Goal: Task Accomplishment & Management: Complete application form

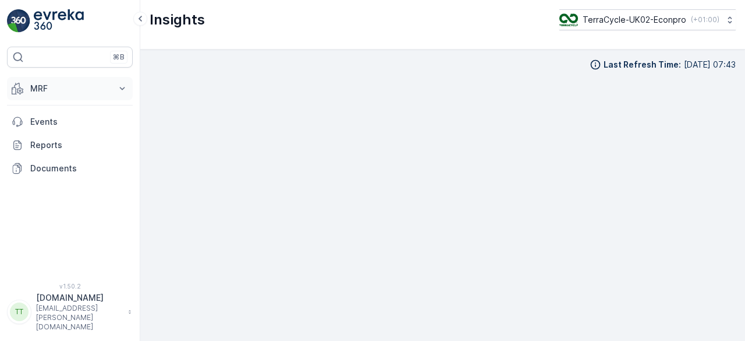
click at [42, 83] on p "MRF" at bounding box center [69, 89] width 79 height 12
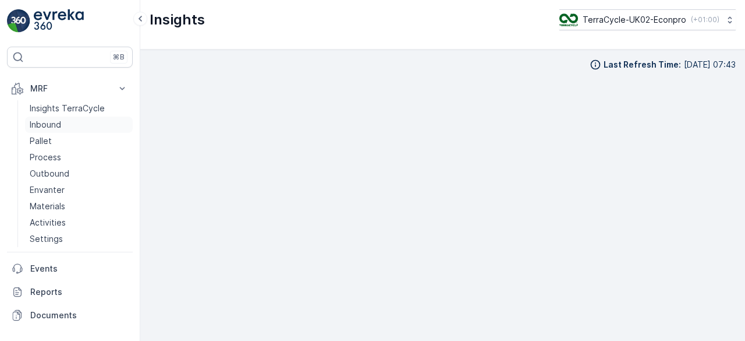
click at [47, 121] on p "Inbound" at bounding box center [45, 125] width 31 height 12
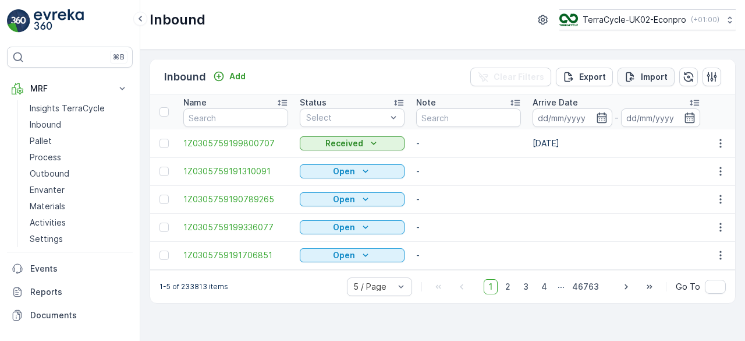
click at [649, 77] on p "Import" at bounding box center [654, 77] width 27 height 12
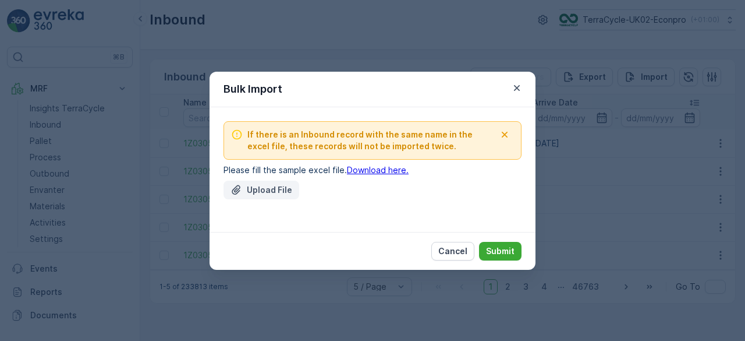
click at [291, 189] on button "Upload File" at bounding box center [262, 189] width 76 height 19
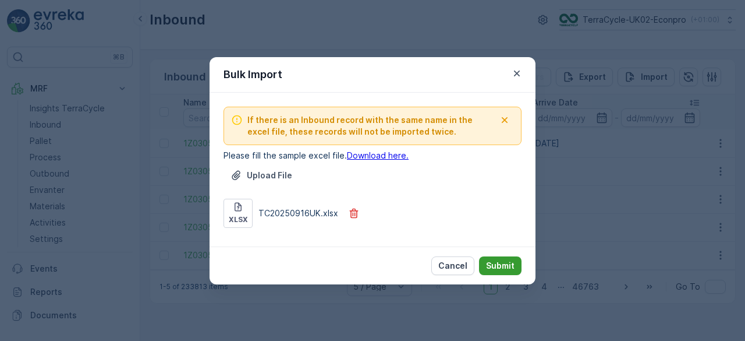
click at [498, 261] on p "Submit" at bounding box center [500, 266] width 29 height 12
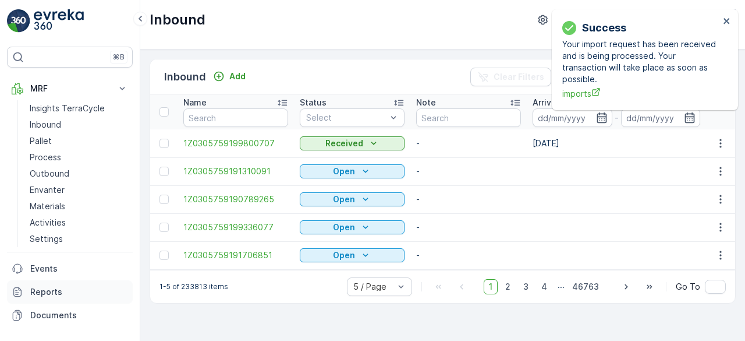
click at [53, 287] on p "Reports" at bounding box center [79, 292] width 98 height 12
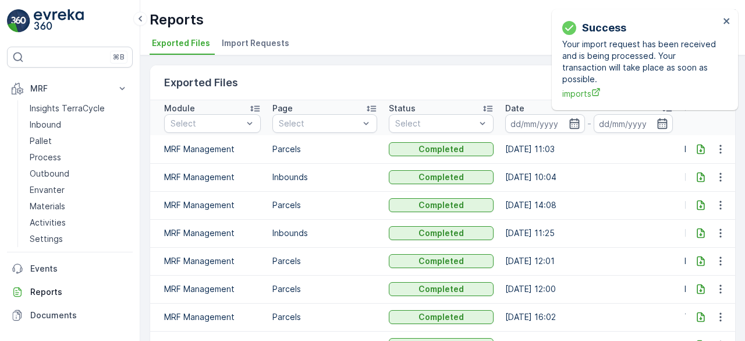
click at [238, 37] on span "Import Requests" at bounding box center [256, 43] width 68 height 12
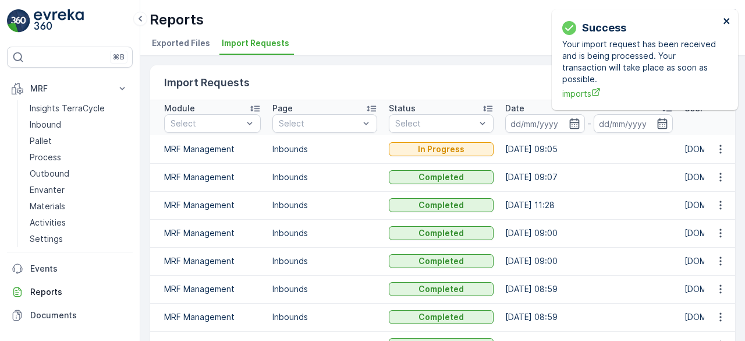
click at [724, 18] on icon "close" at bounding box center [727, 20] width 8 height 9
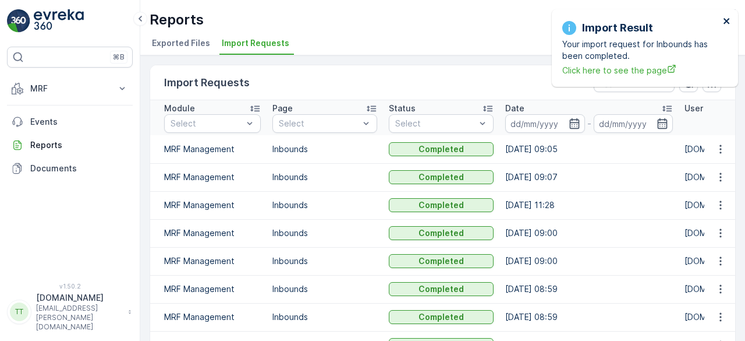
click at [725, 19] on icon "close" at bounding box center [727, 20] width 8 height 9
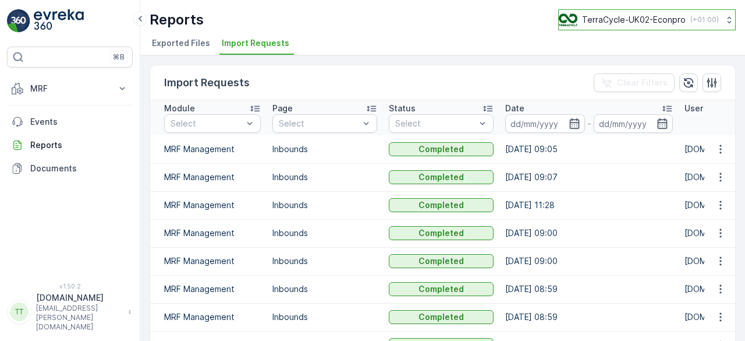
click at [675, 12] on button "TerraCycle-UK02-Econpro ( +01:00 )" at bounding box center [647, 19] width 178 height 21
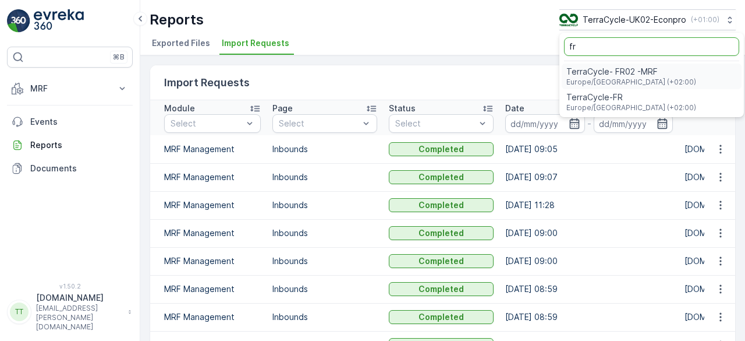
type input "fr"
click at [640, 63] on div "TerraCycle- FR02 -MRF Europe/Paris (+02:00)" at bounding box center [652, 76] width 180 height 26
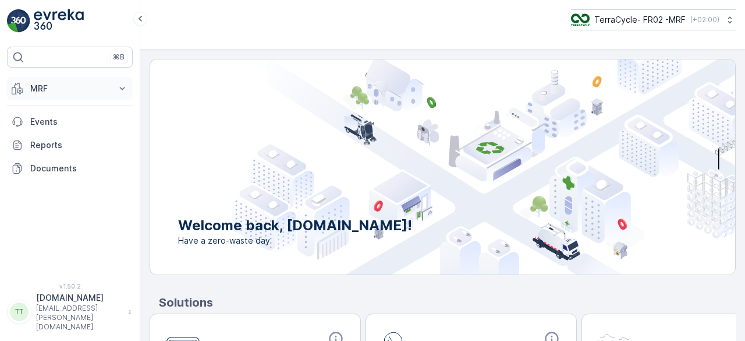
click at [93, 86] on p "MRF" at bounding box center [69, 89] width 79 height 12
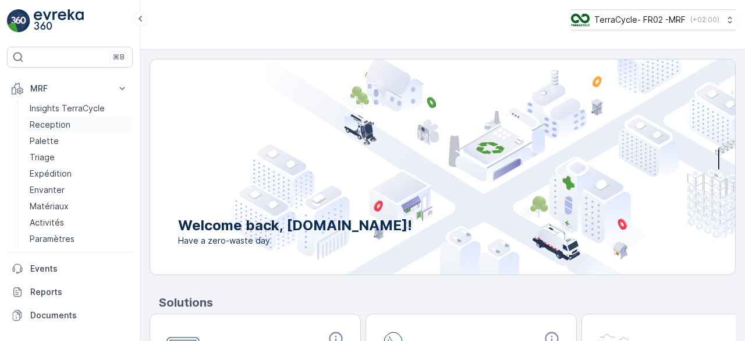
click at [77, 119] on link "Reception" at bounding box center [79, 124] width 108 height 16
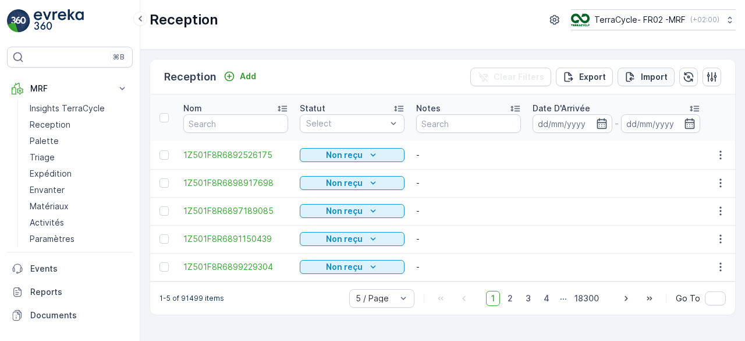
click at [646, 76] on p "Import" at bounding box center [654, 77] width 27 height 12
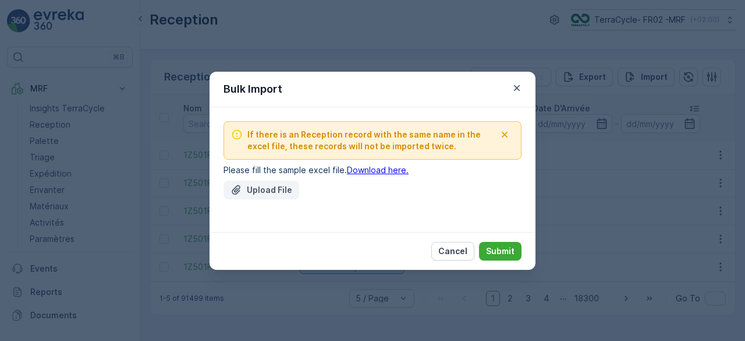
click at [256, 193] on p "Upload File" at bounding box center [269, 190] width 45 height 12
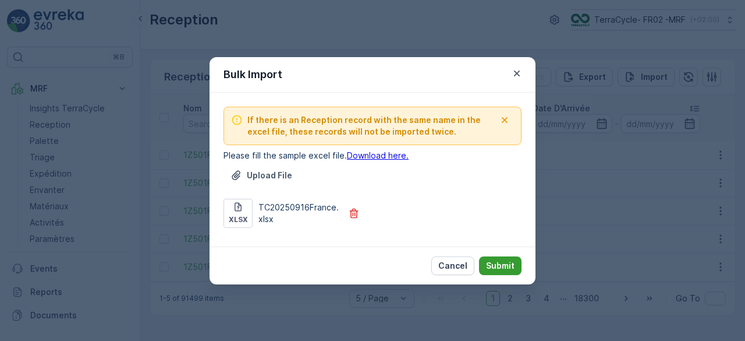
click at [491, 266] on p "Submit" at bounding box center [500, 266] width 29 height 12
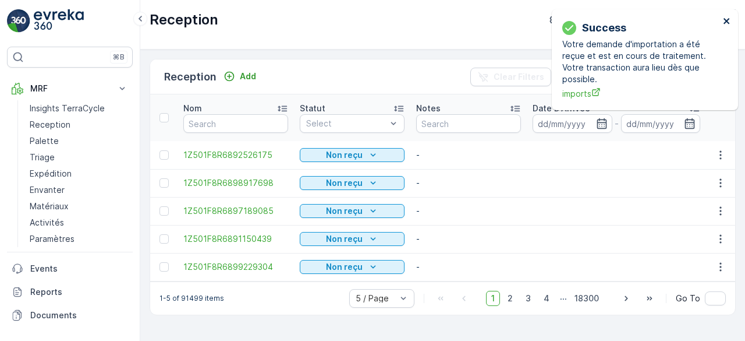
click at [725, 20] on icon "close" at bounding box center [727, 21] width 6 height 6
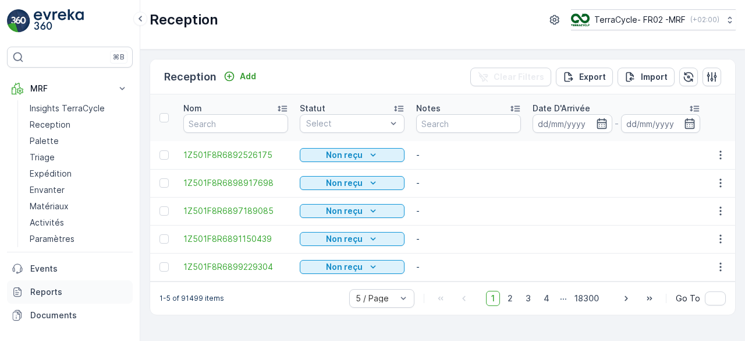
click at [52, 288] on p "Reports" at bounding box center [79, 292] width 98 height 12
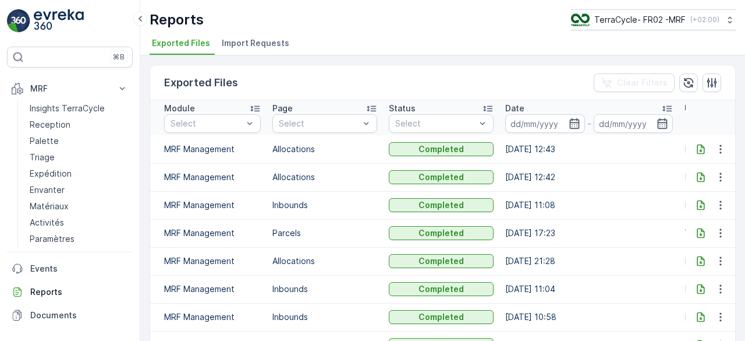
click at [257, 44] on span "Import Requests" at bounding box center [256, 43] width 68 height 12
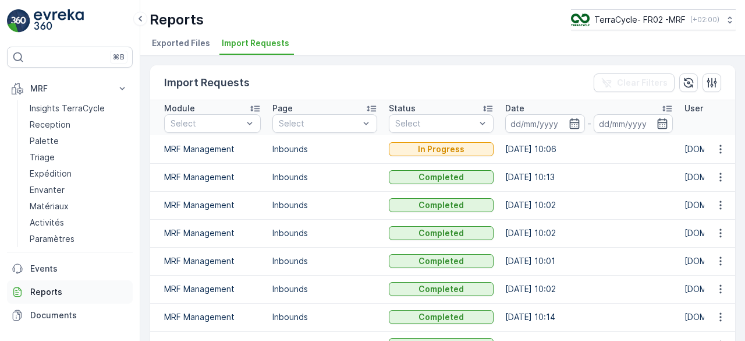
click at [49, 295] on p "Reports" at bounding box center [79, 292] width 98 height 12
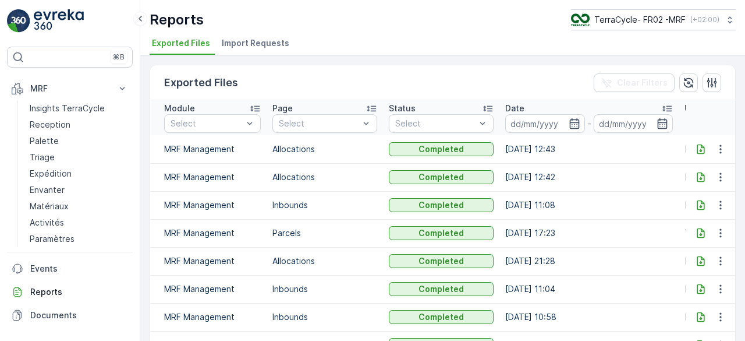
click at [258, 44] on span "Import Requests" at bounding box center [256, 43] width 68 height 12
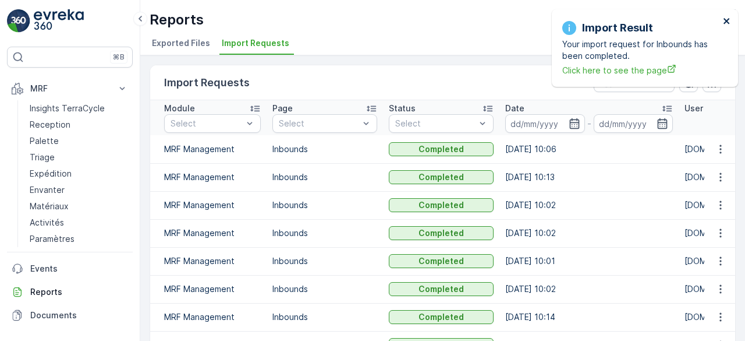
click at [728, 19] on icon "close" at bounding box center [727, 21] width 6 height 6
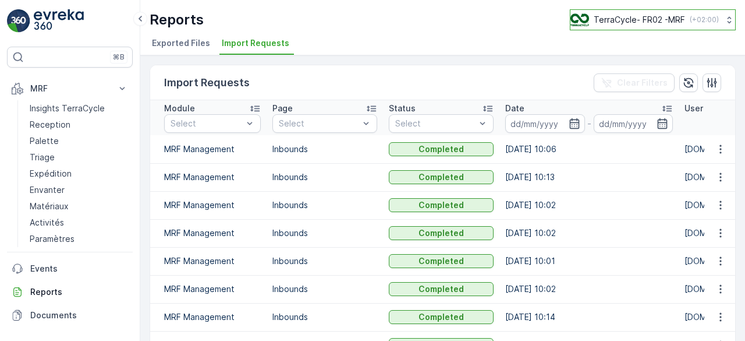
click at [644, 22] on p "TerraCycle- FR02 -MRF" at bounding box center [639, 20] width 91 height 12
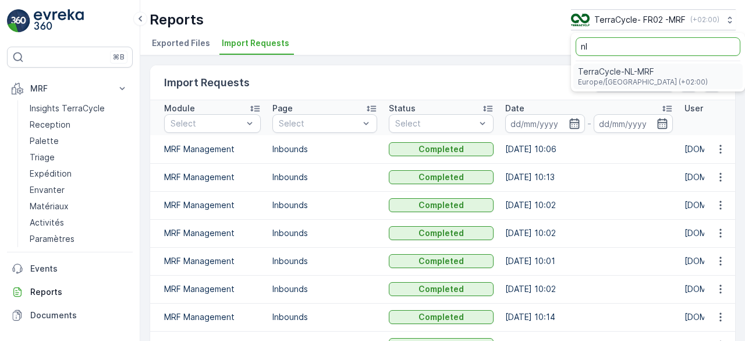
type input "nl"
click at [644, 75] on span "TerraCycle-NL-MRF" at bounding box center [643, 72] width 130 height 12
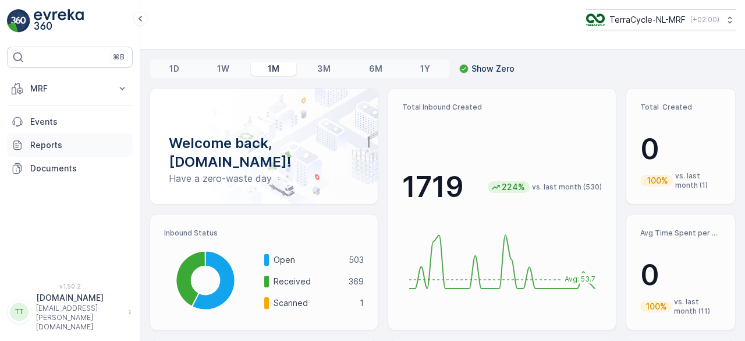
click at [42, 148] on p "Reports" at bounding box center [79, 145] width 98 height 12
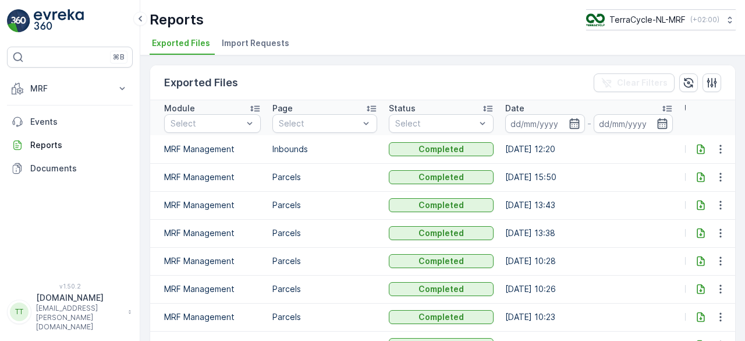
click at [276, 39] on span "Import Requests" at bounding box center [256, 43] width 68 height 12
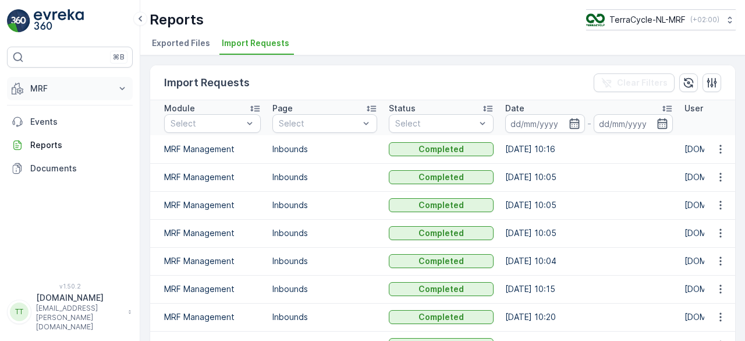
click at [52, 98] on button "MRF" at bounding box center [70, 88] width 126 height 23
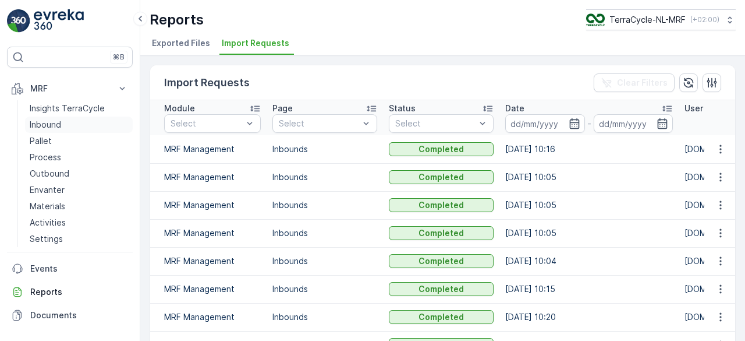
click at [54, 123] on p "Inbound" at bounding box center [45, 125] width 31 height 12
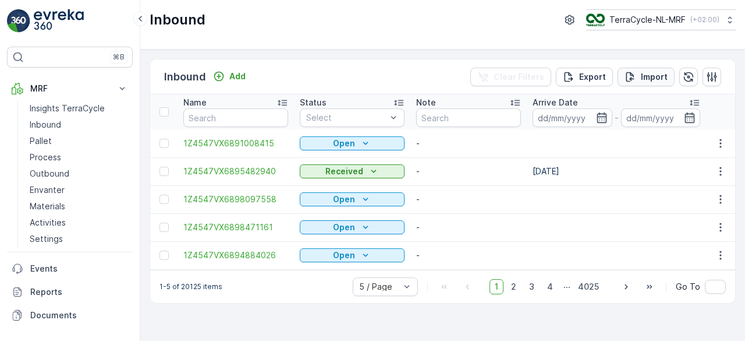
click at [654, 69] on button "Import" at bounding box center [646, 77] width 57 height 19
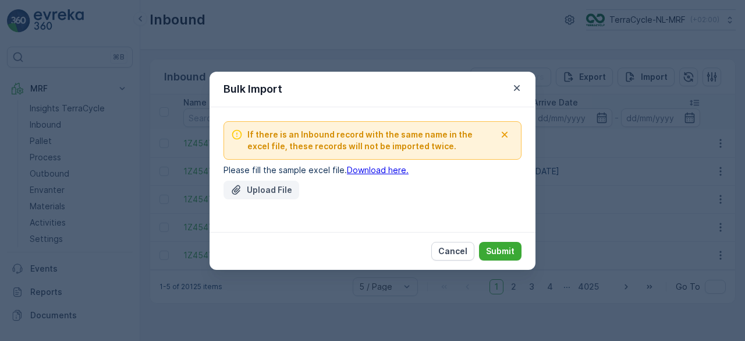
click at [246, 182] on button "Upload File" at bounding box center [262, 189] width 76 height 19
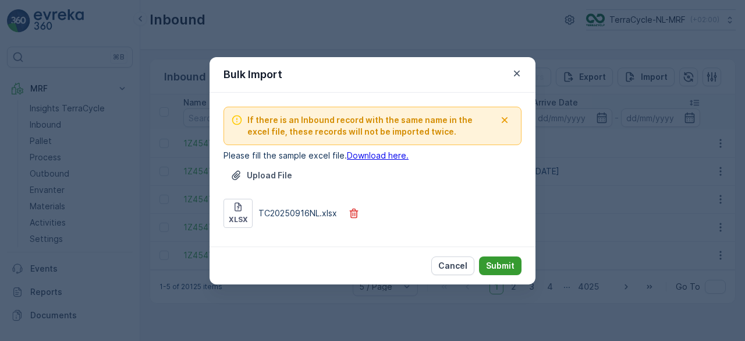
click at [503, 263] on p "Submit" at bounding box center [500, 266] width 29 height 12
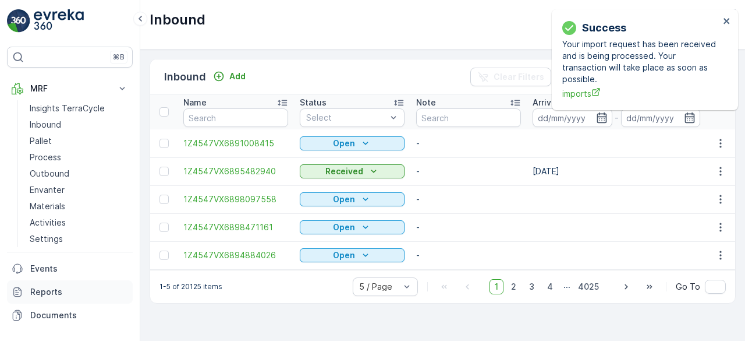
click at [63, 287] on p "Reports" at bounding box center [79, 292] width 98 height 12
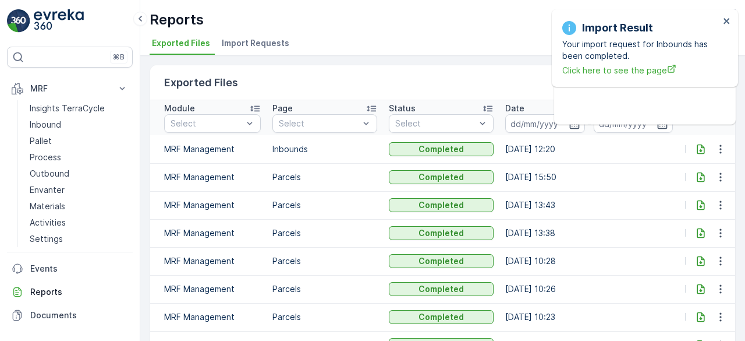
click at [268, 40] on span "Import Requests" at bounding box center [256, 43] width 68 height 12
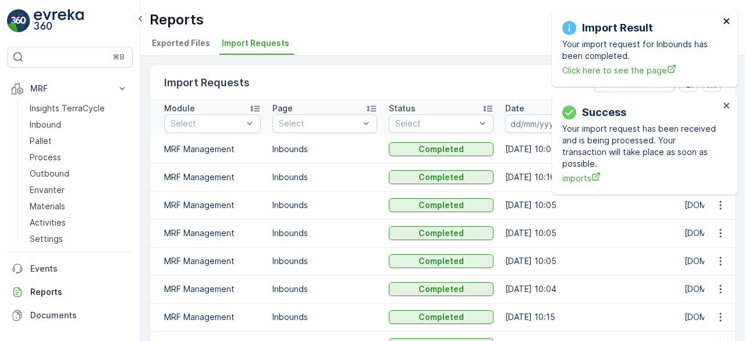
click at [726, 23] on icon "close" at bounding box center [727, 20] width 8 height 9
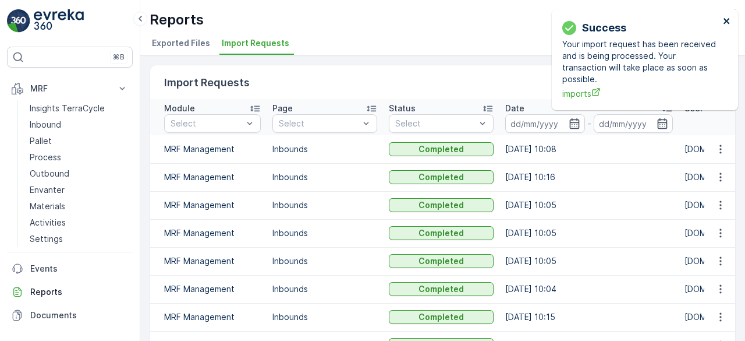
click at [726, 23] on icon "close" at bounding box center [727, 20] width 8 height 9
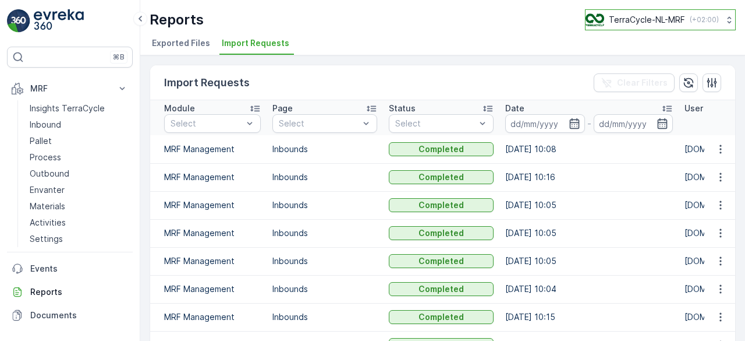
click at [650, 18] on p "TerraCycle-NL-MRF" at bounding box center [647, 20] width 76 height 12
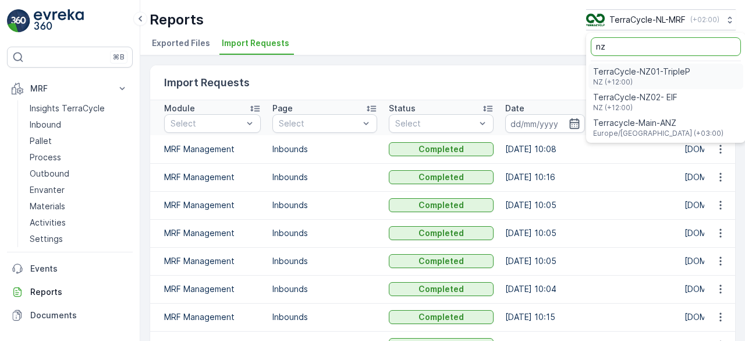
type input "nz"
click at [650, 74] on span "TerraCycle-NZ01-TripleP" at bounding box center [641, 72] width 97 height 12
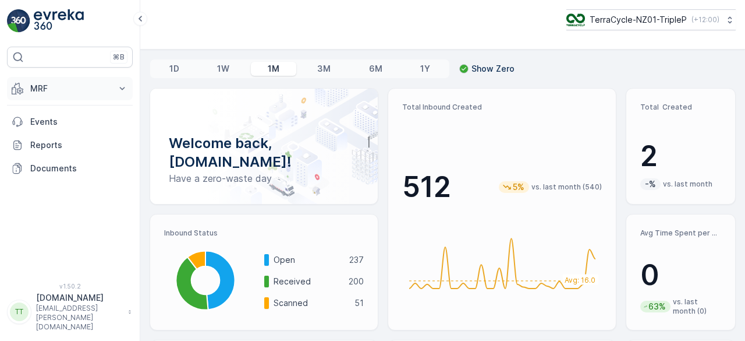
click at [33, 86] on p "MRF" at bounding box center [69, 89] width 79 height 12
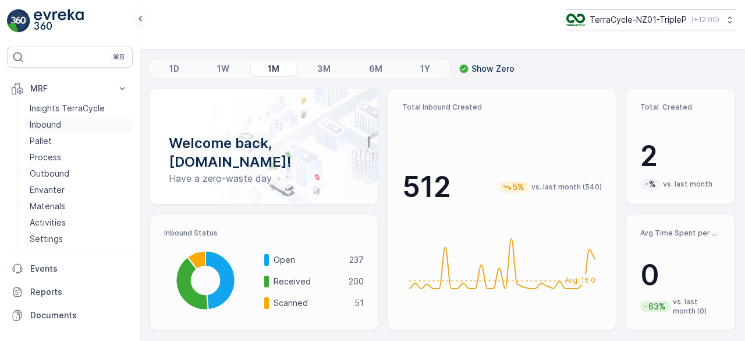
click at [44, 126] on p "Inbound" at bounding box center [45, 125] width 31 height 12
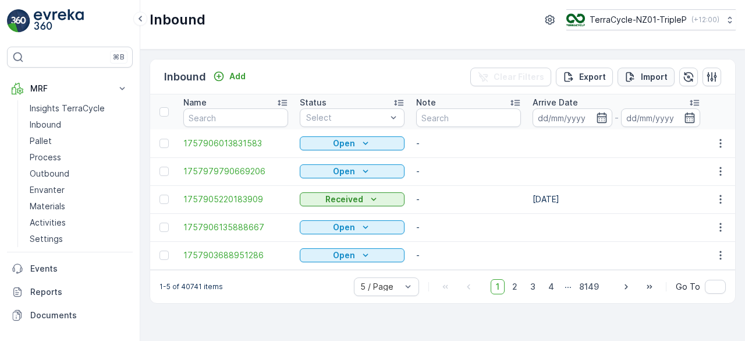
click at [646, 76] on p "Import" at bounding box center [654, 77] width 27 height 12
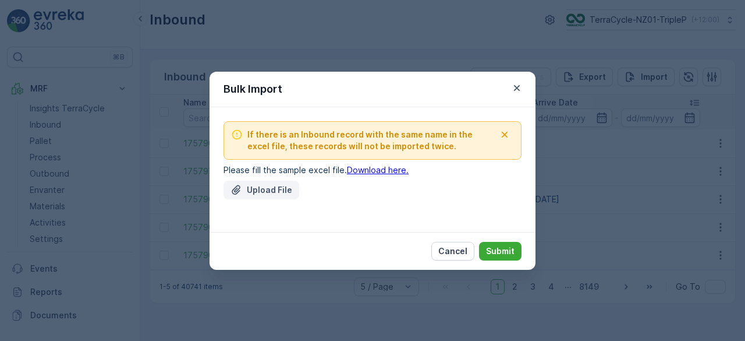
click at [247, 185] on p "Upload File" at bounding box center [269, 190] width 45 height 12
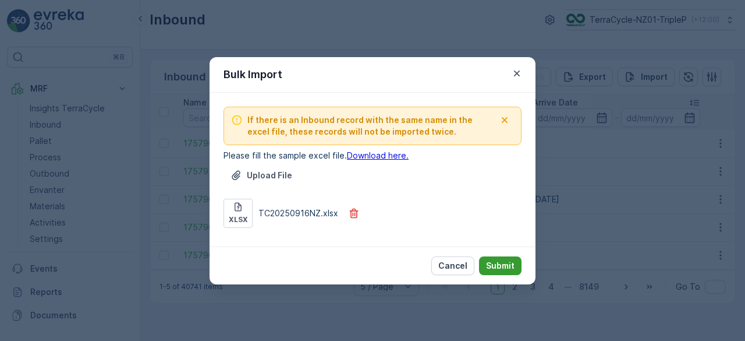
click at [502, 265] on p "Submit" at bounding box center [500, 266] width 29 height 12
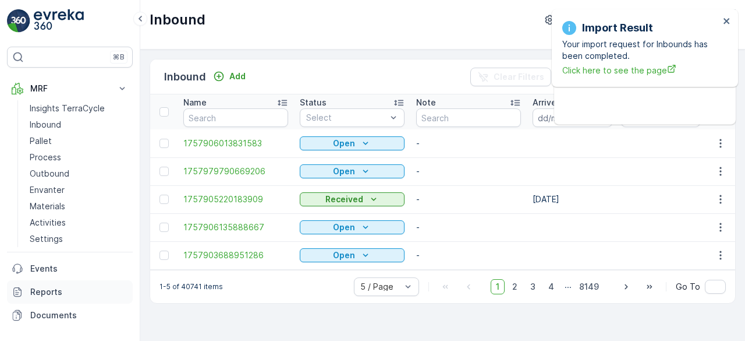
click at [40, 295] on p "Reports" at bounding box center [79, 292] width 98 height 12
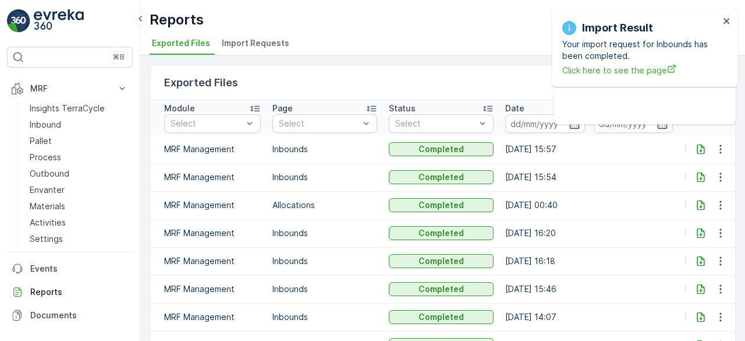
click at [254, 41] on span "Import Requests" at bounding box center [256, 43] width 68 height 12
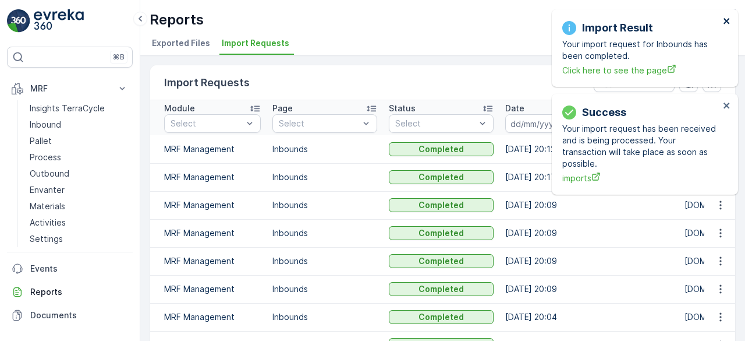
click at [729, 20] on icon "close" at bounding box center [727, 20] width 8 height 9
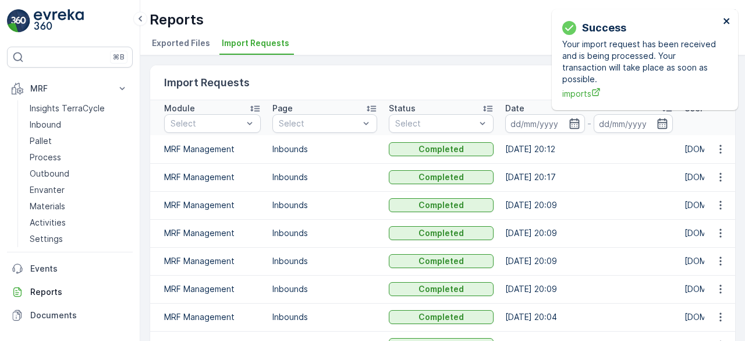
click at [729, 20] on icon "close" at bounding box center [727, 20] width 8 height 9
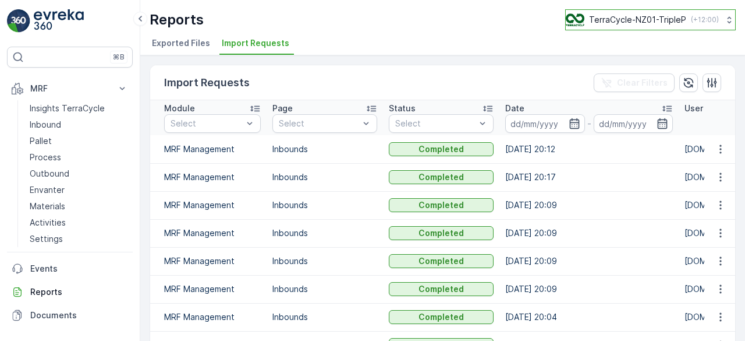
click at [654, 18] on p "TerraCycle-NZ01-TripleP" at bounding box center [637, 20] width 97 height 12
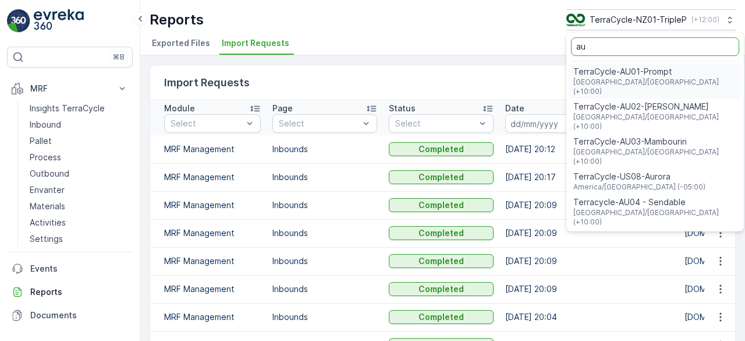
type input "au"
click at [617, 75] on span "TerraCycle-AU01-Prompt" at bounding box center [655, 72] width 164 height 12
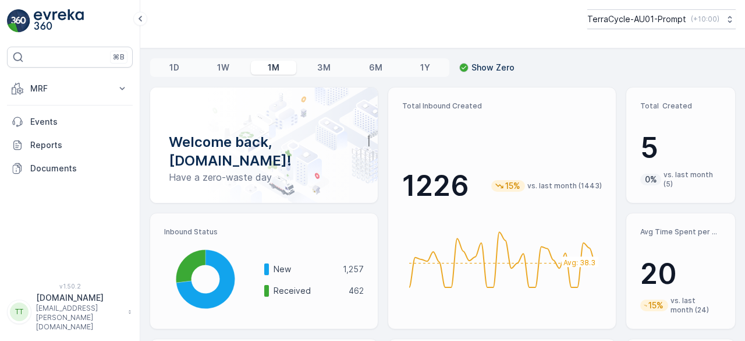
click at [88, 83] on p "MRF" at bounding box center [69, 89] width 79 height 12
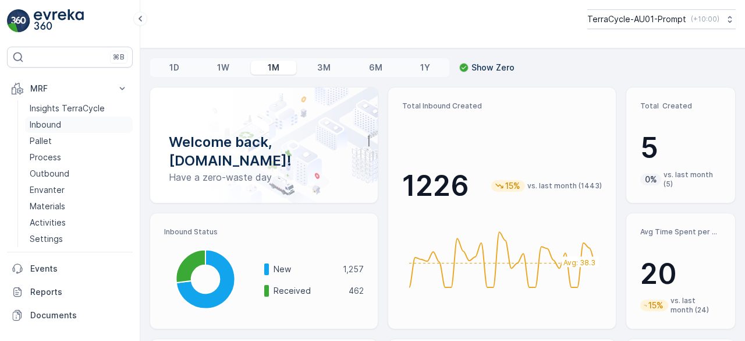
click at [48, 119] on p "Inbound" at bounding box center [45, 125] width 31 height 12
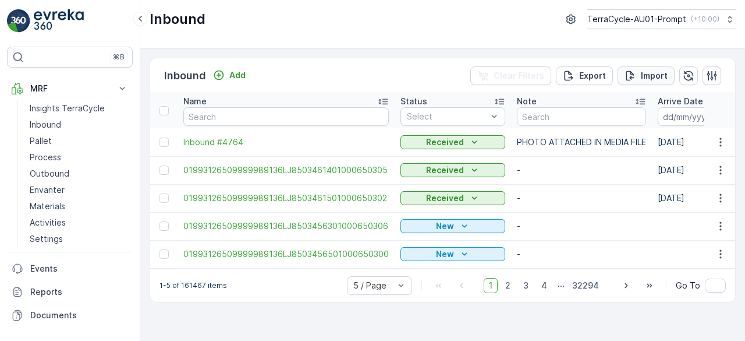
click at [651, 70] on p "Import" at bounding box center [654, 76] width 27 height 12
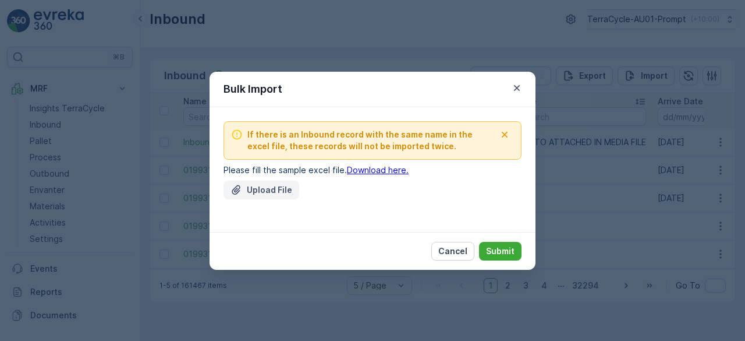
click at [283, 189] on p "Upload File" at bounding box center [269, 190] width 45 height 12
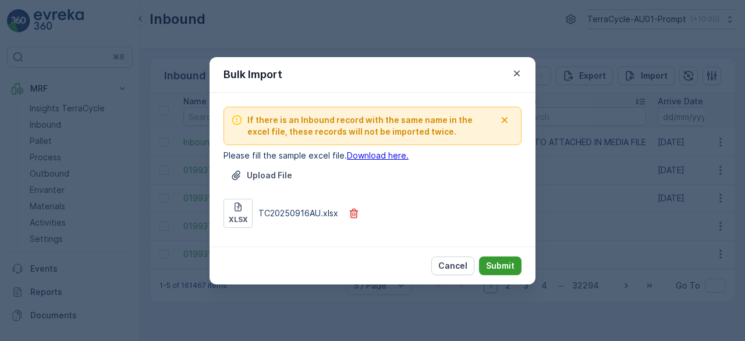
click at [498, 263] on p "Submit" at bounding box center [500, 266] width 29 height 12
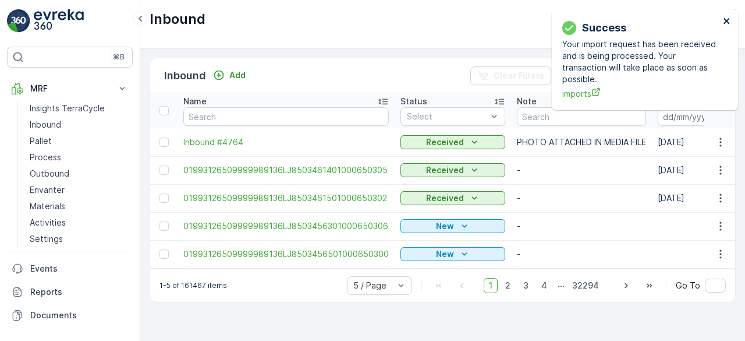
click at [725, 16] on icon "close" at bounding box center [727, 20] width 8 height 9
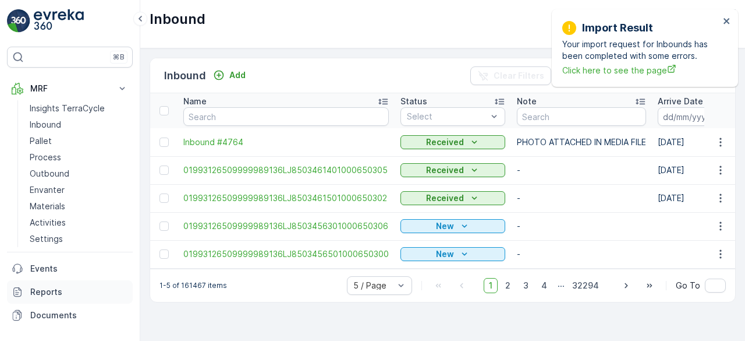
click at [50, 289] on p "Reports" at bounding box center [79, 292] width 98 height 12
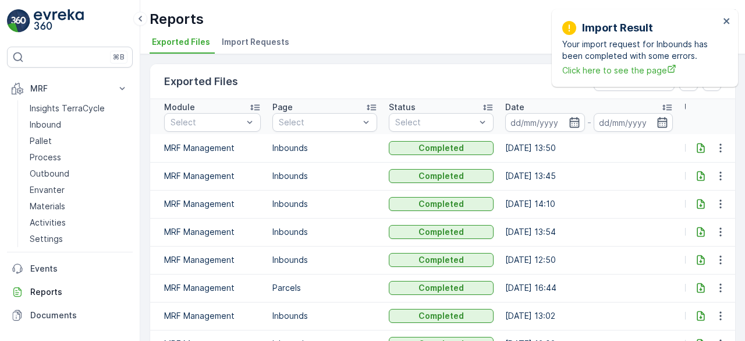
click at [260, 40] on span "Import Requests" at bounding box center [256, 42] width 68 height 12
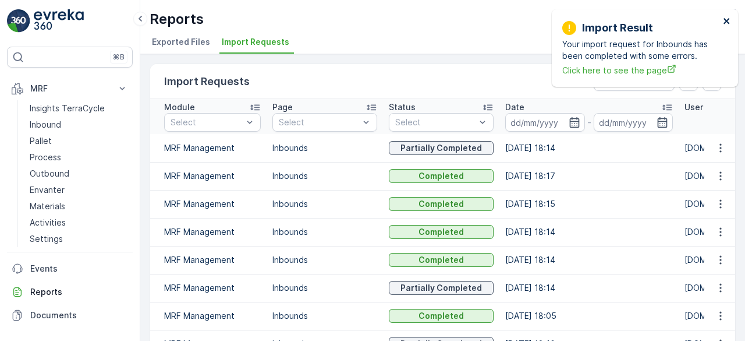
click at [725, 19] on icon "close" at bounding box center [727, 21] width 6 height 6
